Goal: Transaction & Acquisition: Download file/media

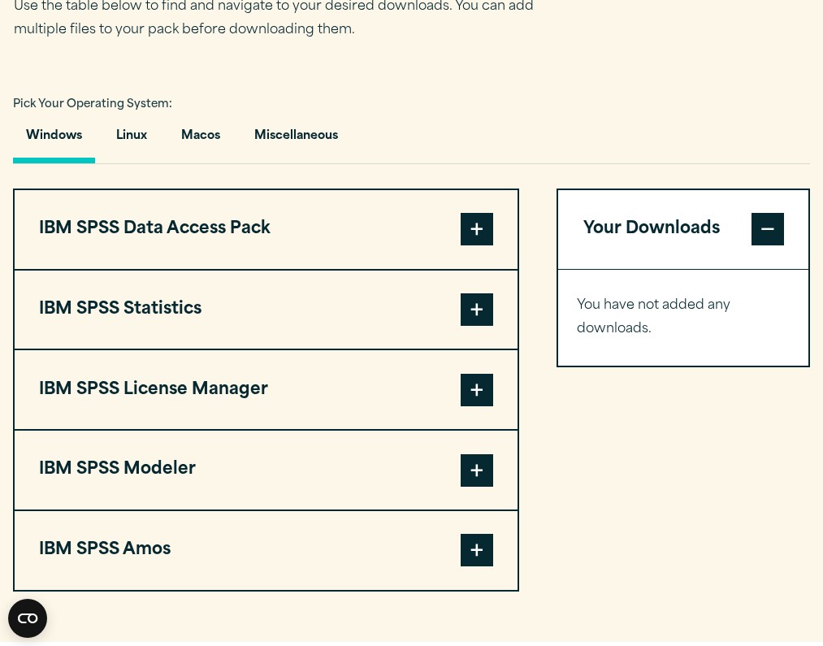
scroll to position [1137, 0]
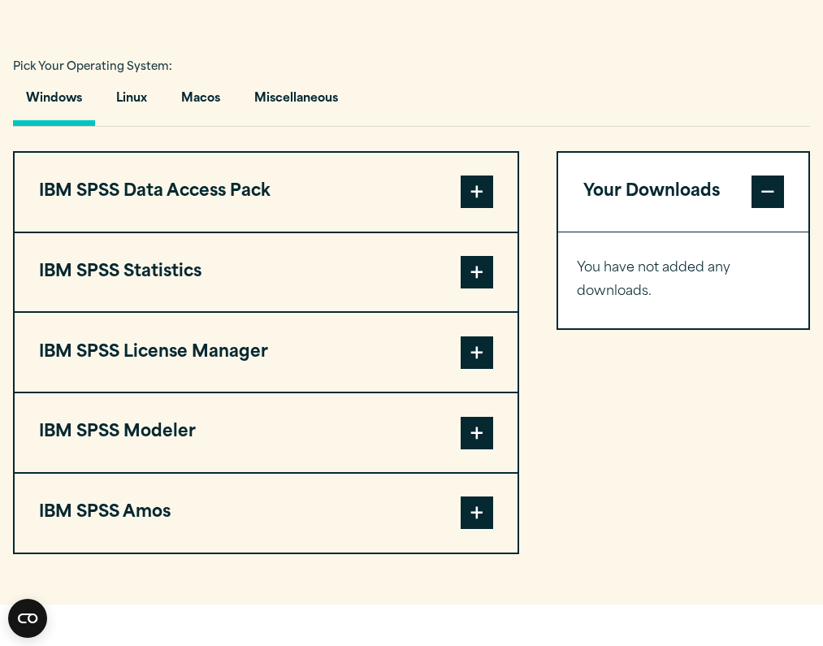
click at [491, 270] on span at bounding box center [477, 272] width 32 height 32
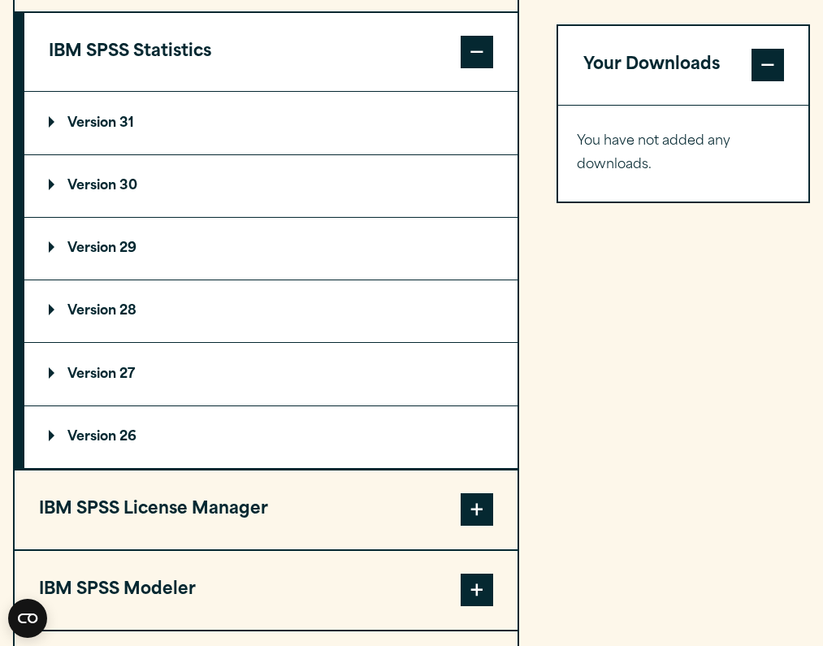
scroll to position [1381, 0]
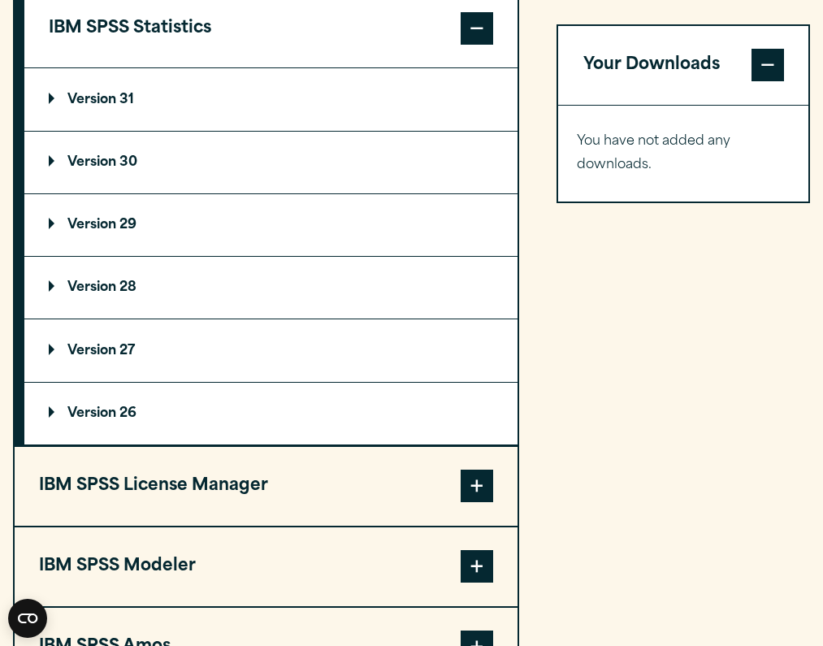
click at [125, 101] on p "Version 31" at bounding box center [91, 99] width 85 height 13
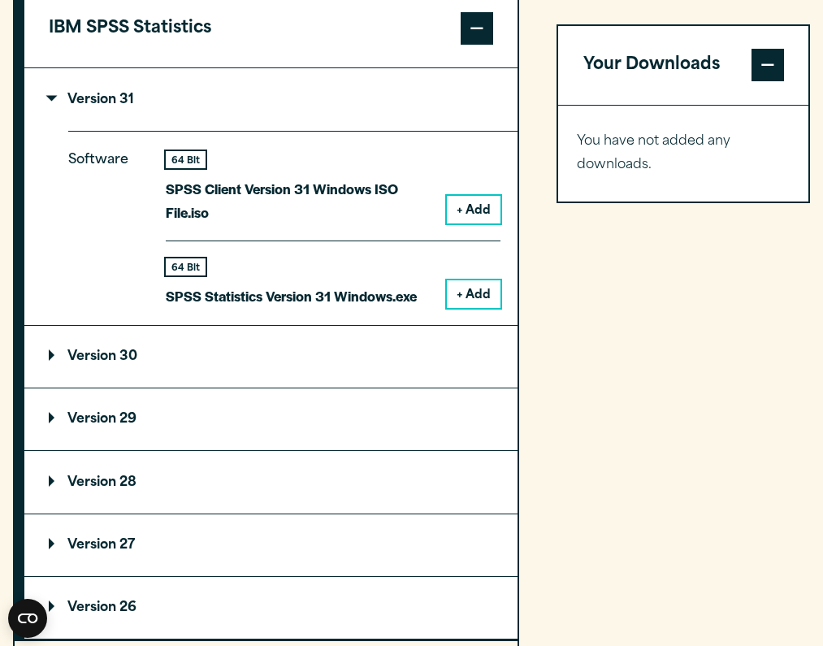
click at [491, 289] on button "+ Add" at bounding box center [474, 294] width 54 height 28
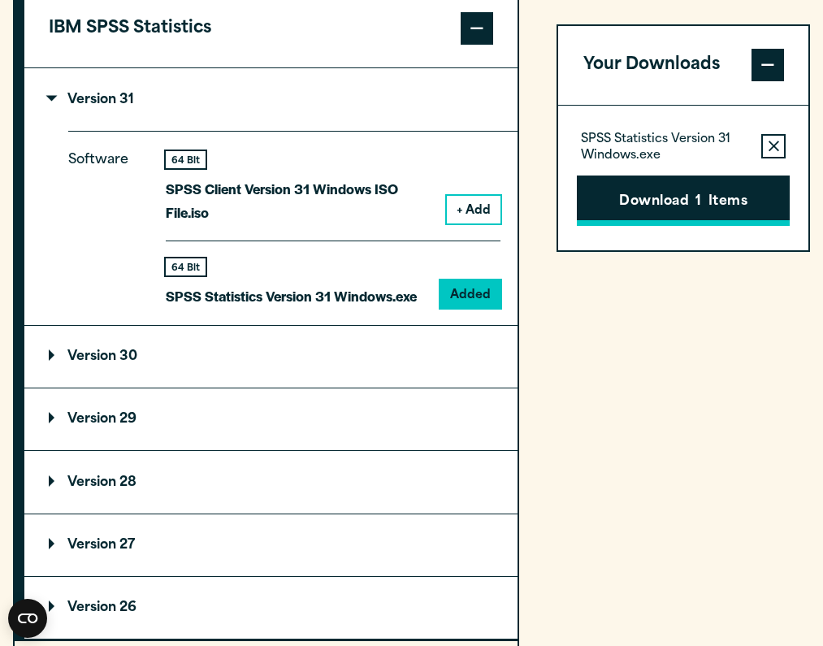
click at [626, 184] on button "Download 1 Items" at bounding box center [683, 200] width 213 height 50
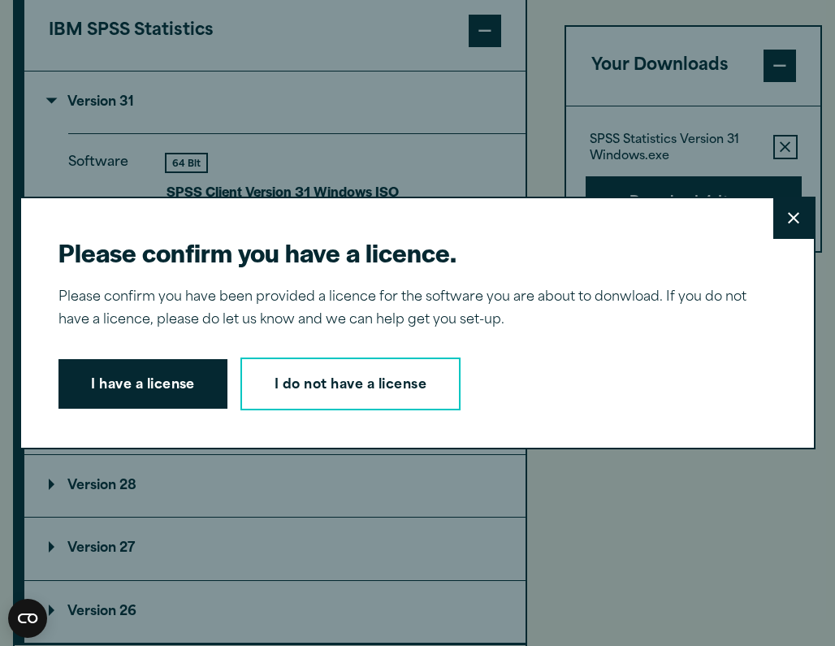
click at [777, 227] on button "Close" at bounding box center [793, 218] width 41 height 41
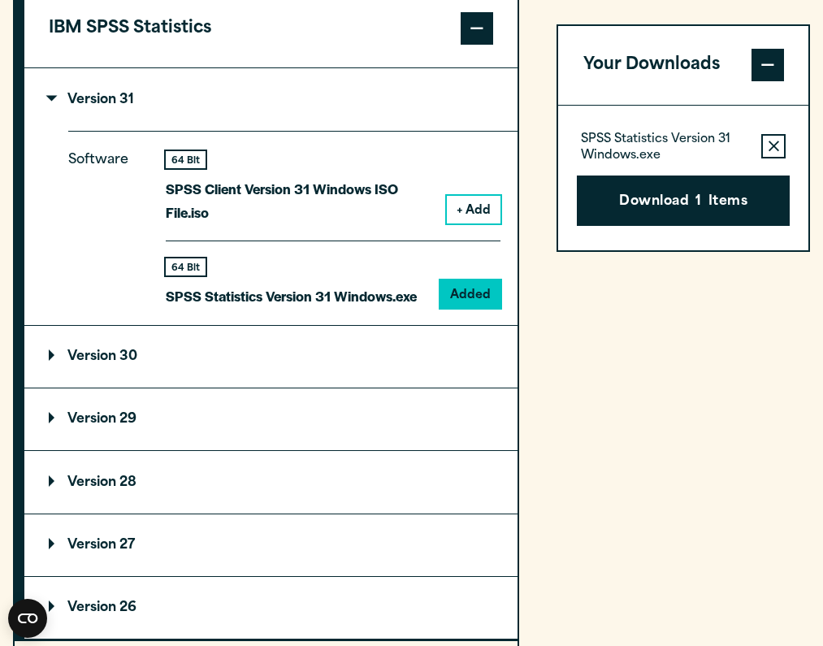
click at [239, 340] on summary "Version 30" at bounding box center [270, 357] width 493 height 62
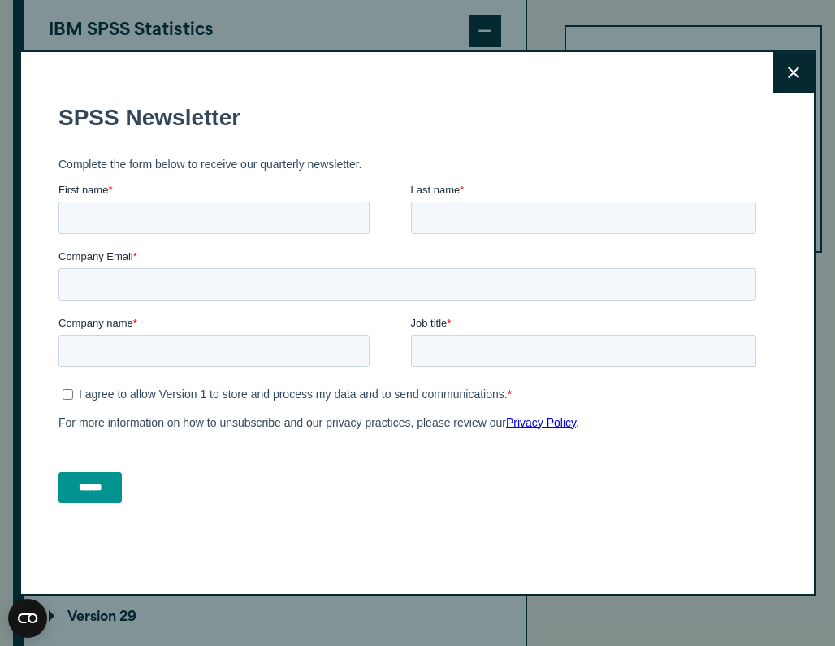
click at [791, 70] on icon at bounding box center [793, 73] width 11 height 12
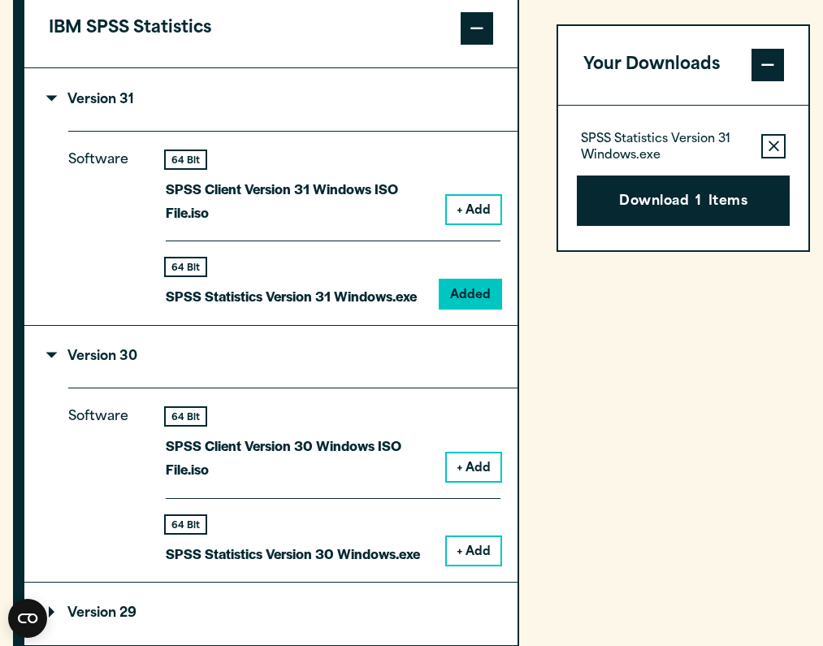
click at [469, 556] on button "+ Add" at bounding box center [474, 551] width 54 height 28
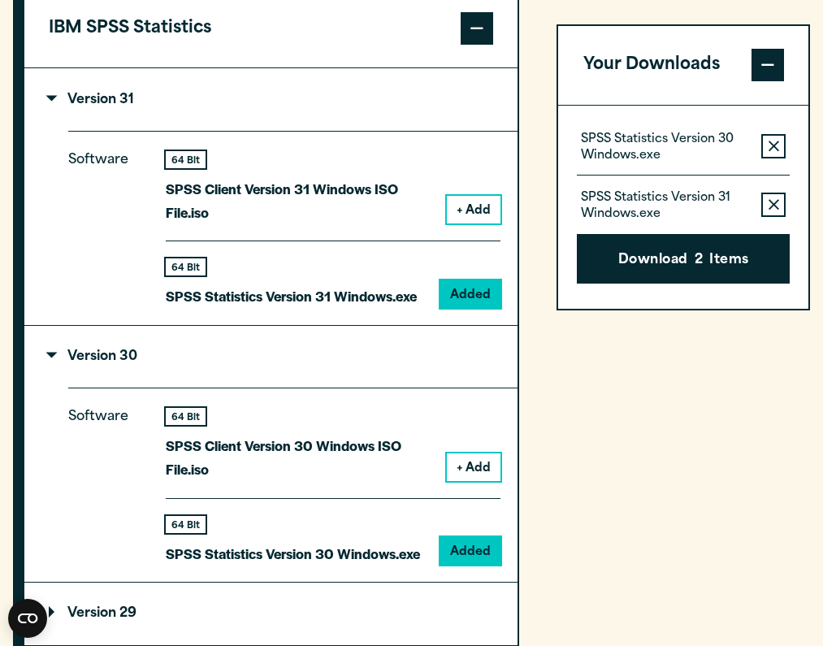
click at [776, 208] on icon "button" at bounding box center [773, 204] width 11 height 11
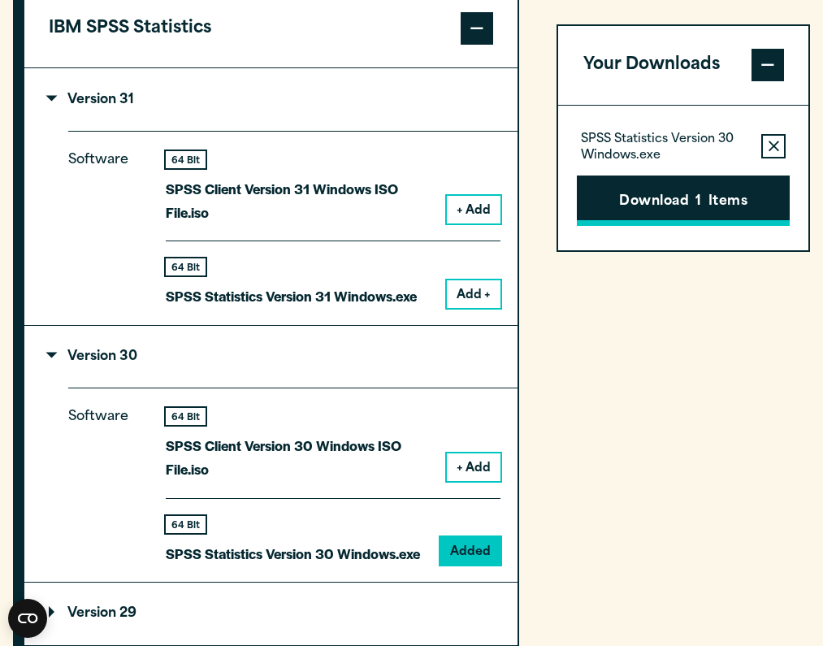
click at [745, 217] on button "Download 1 Items" at bounding box center [683, 200] width 213 height 50
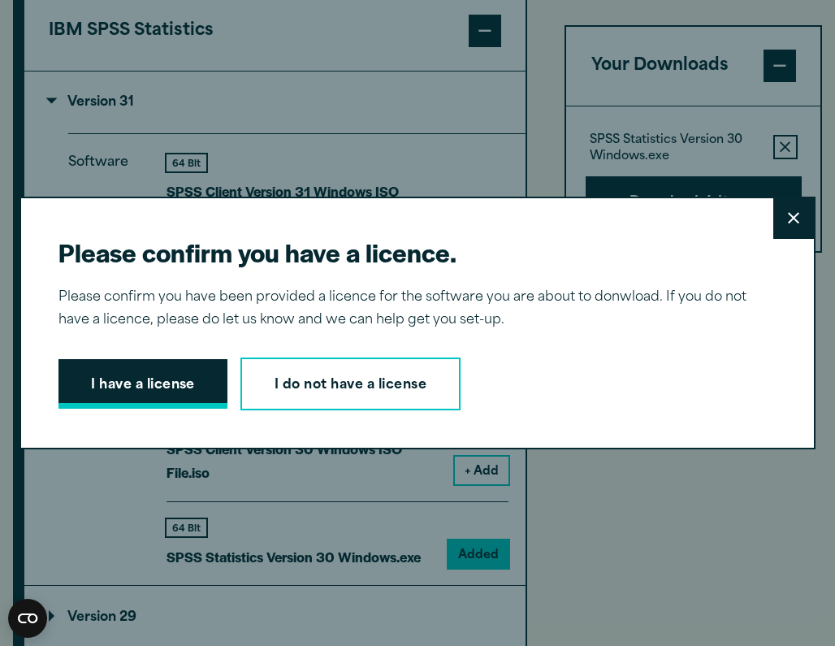
click at [153, 400] on button "I have a license" at bounding box center [142, 384] width 169 height 50
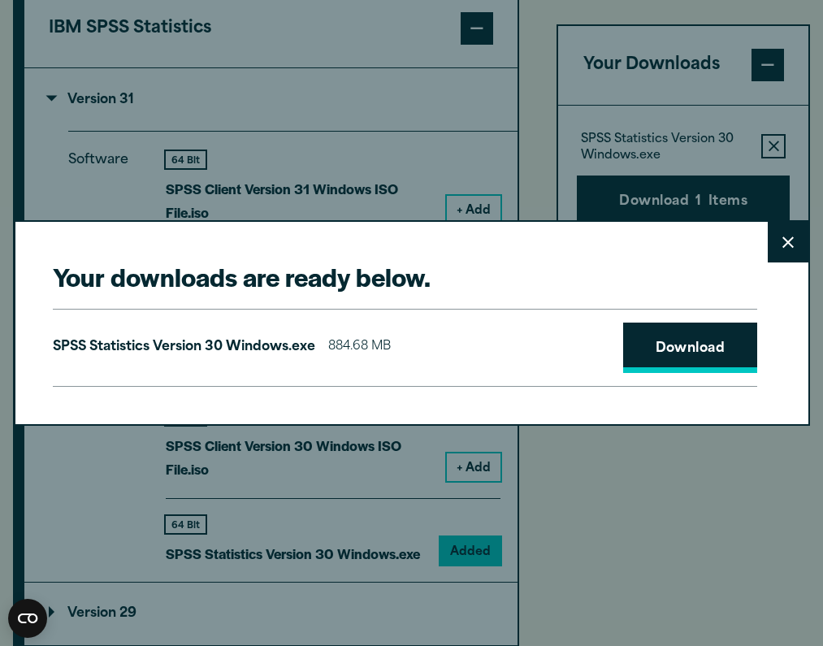
click at [714, 356] on link "Download" at bounding box center [690, 347] width 135 height 50
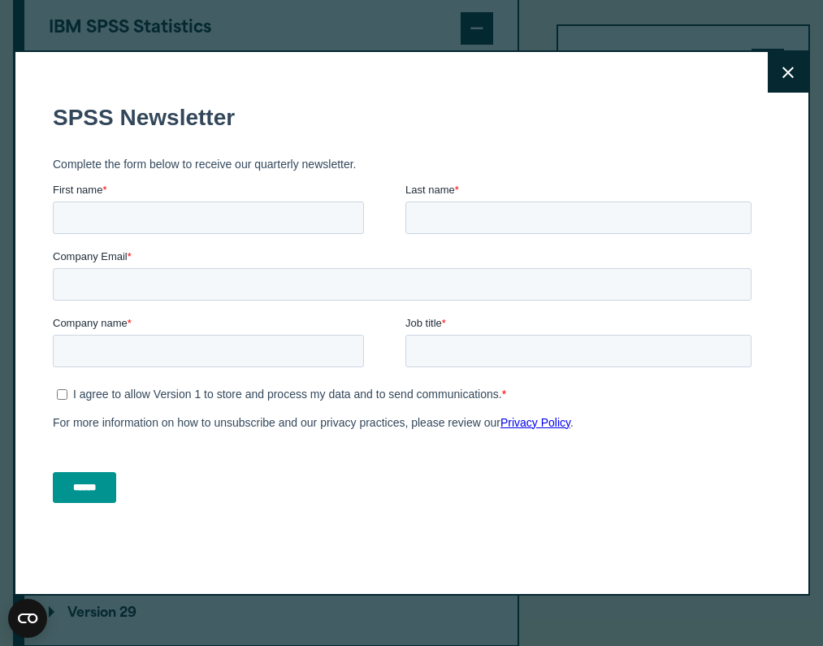
click at [797, 76] on button "Close" at bounding box center [788, 72] width 41 height 41
